Goal: Transaction & Acquisition: Obtain resource

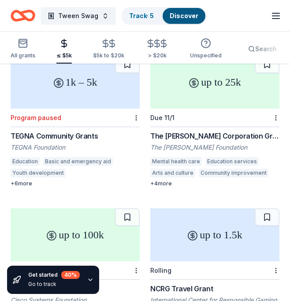
scroll to position [245, 0]
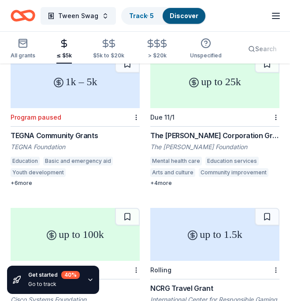
click at [219, 98] on div "up to 25k" at bounding box center [214, 81] width 129 height 53
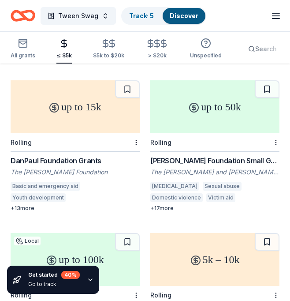
scroll to position [525, 0]
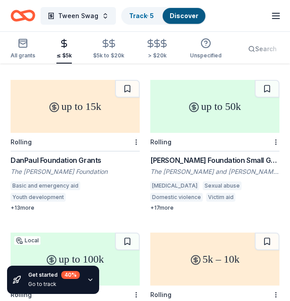
click at [108, 129] on div "up to 15k" at bounding box center [75, 106] width 129 height 53
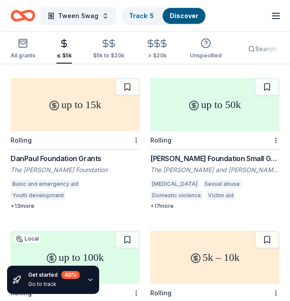
scroll to position [529, 0]
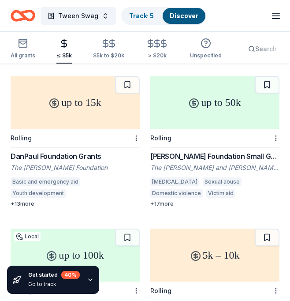
click at [206, 118] on div "up to 50k" at bounding box center [214, 102] width 129 height 53
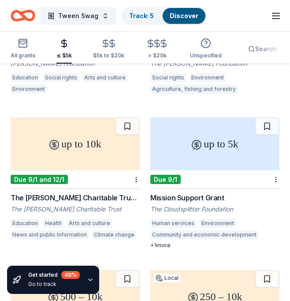
scroll to position [1245, 0]
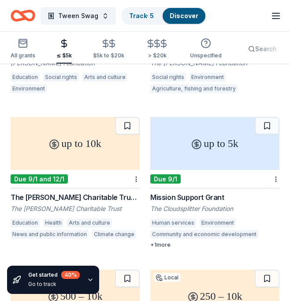
click at [120, 221] on div "Education Health Arts and culture News and public information Climate change" at bounding box center [75, 229] width 129 height 23
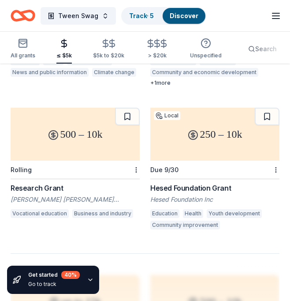
scroll to position [1407, 0]
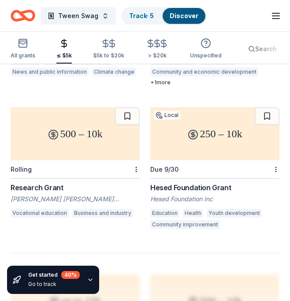
click at [244, 142] on div "250 – 10k" at bounding box center [214, 133] width 129 height 53
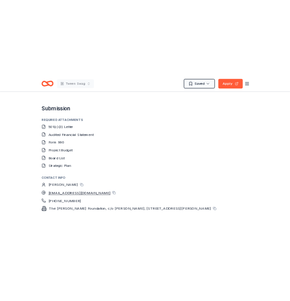
scroll to position [922, 0]
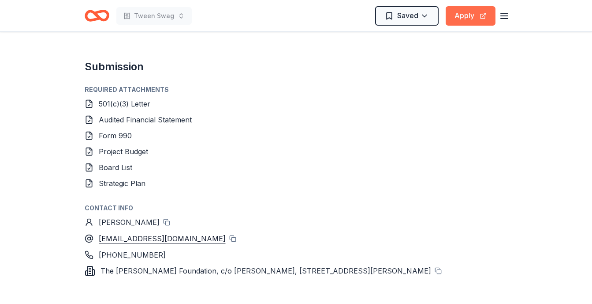
click at [300, 19] on button "Apply" at bounding box center [471, 15] width 50 height 19
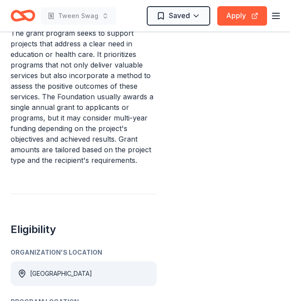
scroll to position [458, 0]
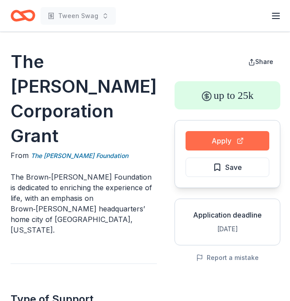
click at [223, 146] on button "Apply" at bounding box center [228, 140] width 84 height 19
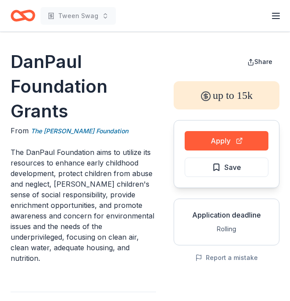
scroll to position [0, 0]
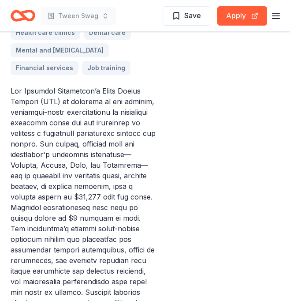
scroll to position [613, 0]
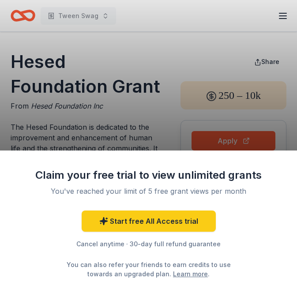
click at [188, 51] on div "Claim your free trial to view unlimited grants You've reached your limit of 5 f…" at bounding box center [148, 150] width 297 height 301
click at [165, 134] on div "Claim your free trial to view unlimited grants You've reached your limit of 5 f…" at bounding box center [148, 150] width 297 height 301
click at [177, 85] on div "Claim your free trial to view unlimited grants You've reached your limit of 5 f…" at bounding box center [148, 150] width 297 height 301
